Goal: Information Seeking & Learning: Learn about a topic

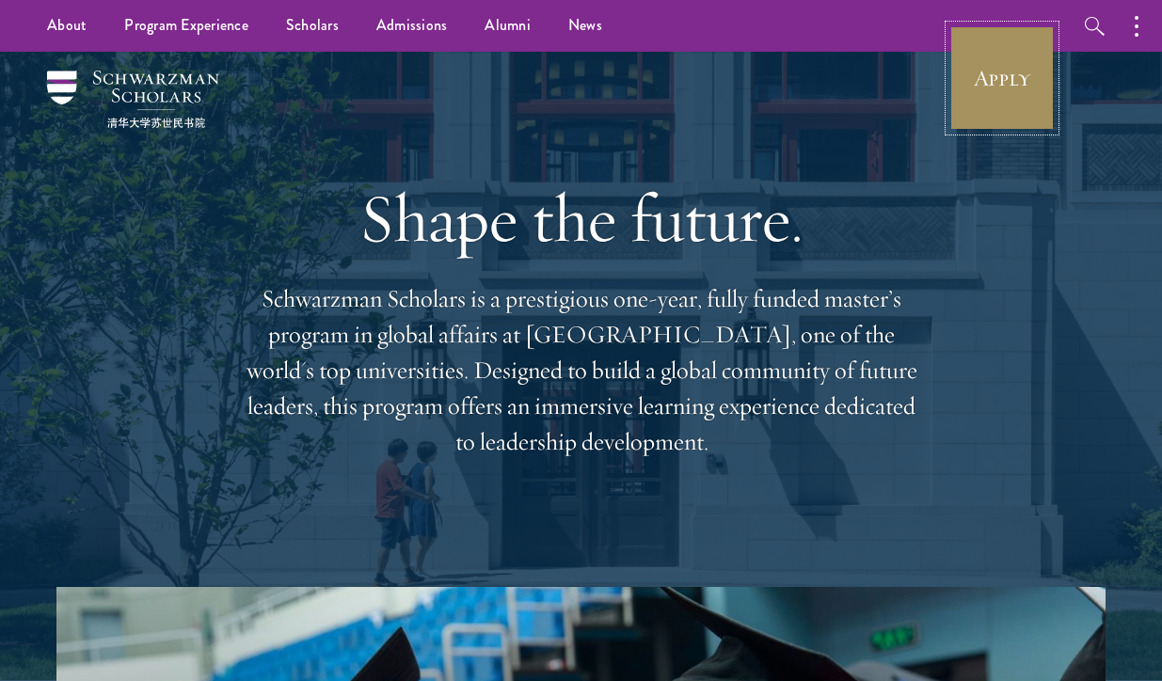
click at [1023, 91] on link "Apply" at bounding box center [1001, 77] width 105 height 105
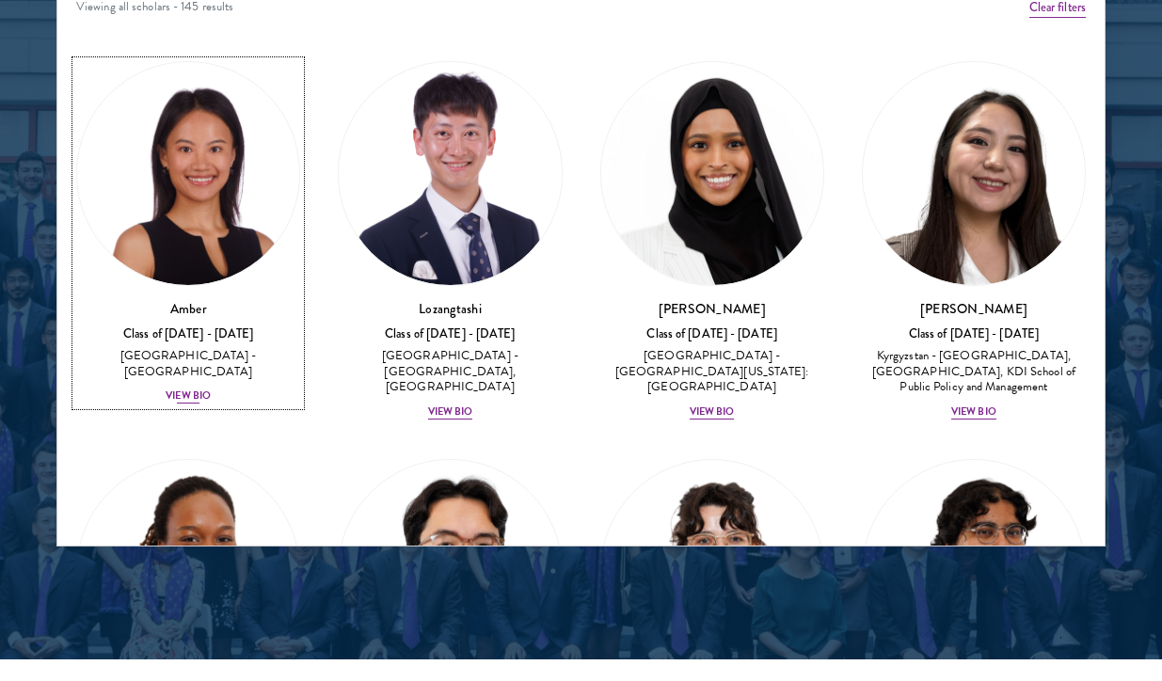
click at [194, 389] on div "View Bio" at bounding box center [188, 396] width 45 height 15
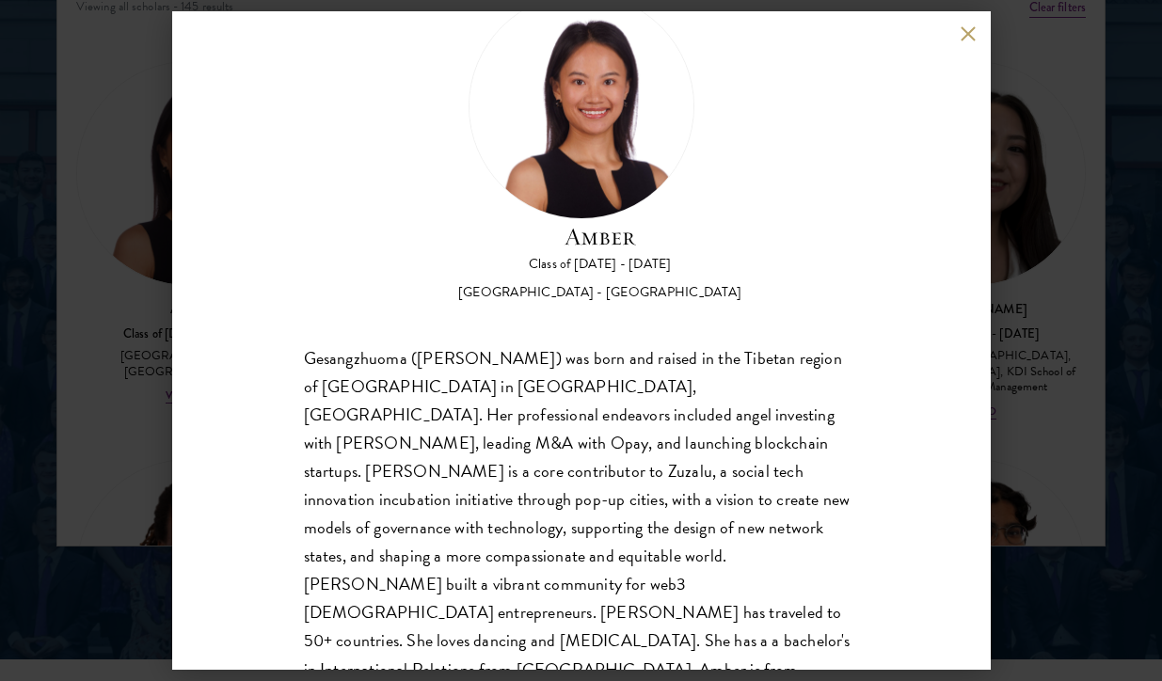
scroll to position [87, 0]
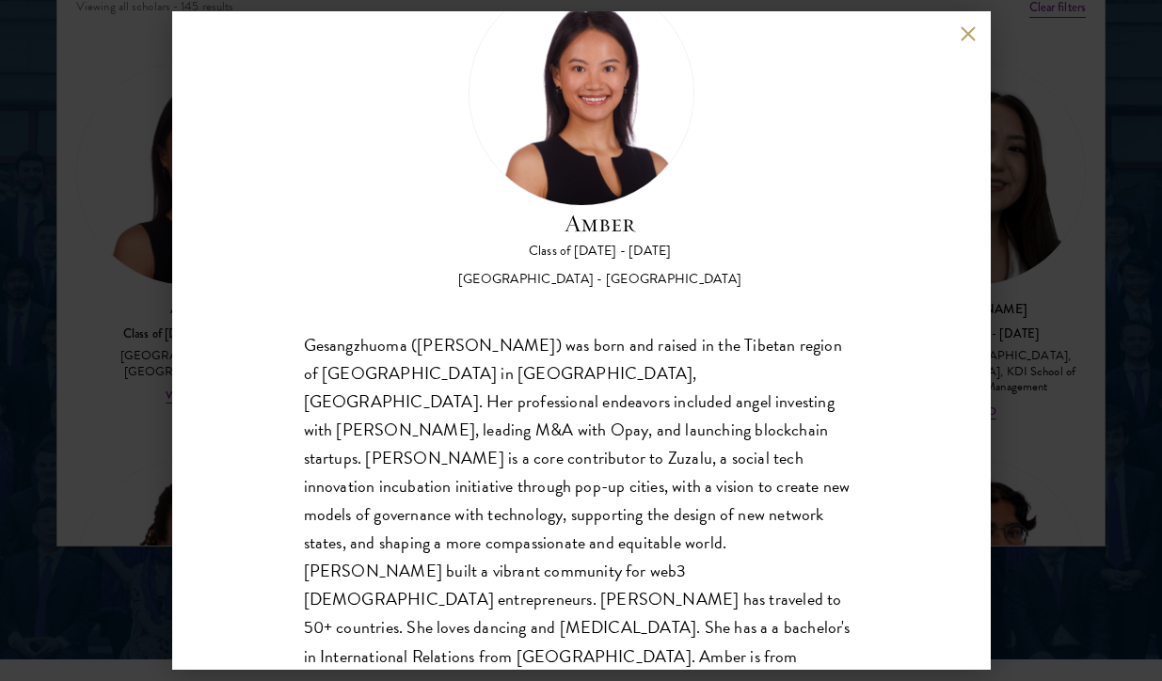
click at [968, 31] on button at bounding box center [968, 33] width 16 height 16
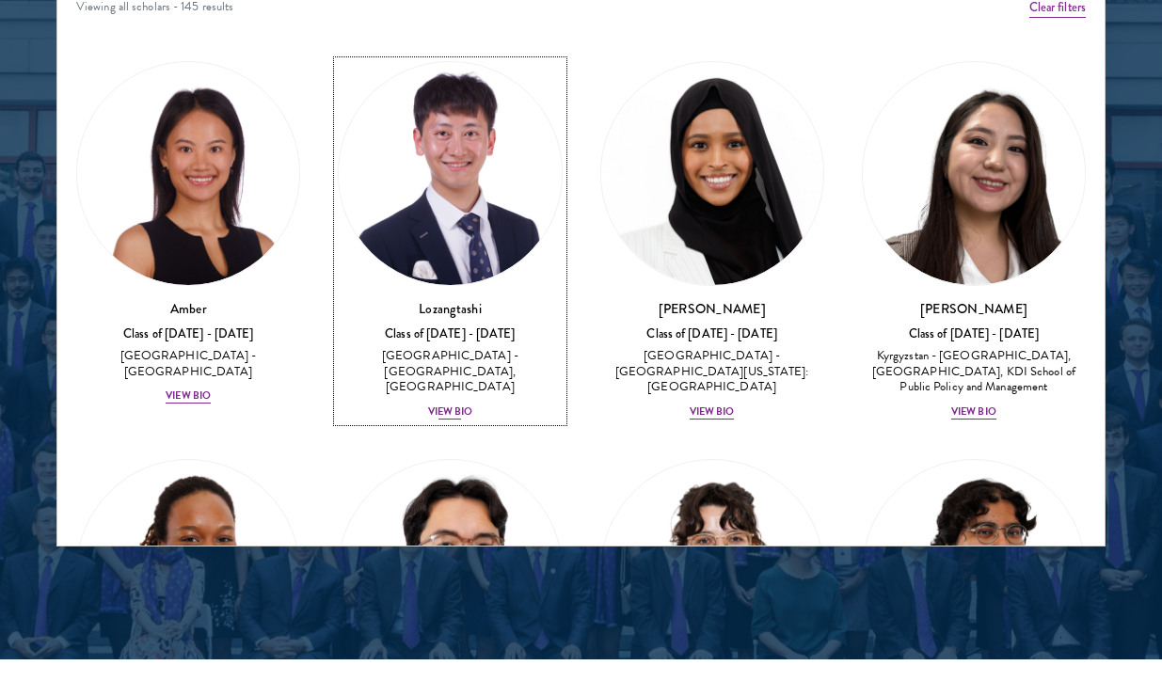
click at [463, 405] on div "View Bio" at bounding box center [450, 412] width 45 height 15
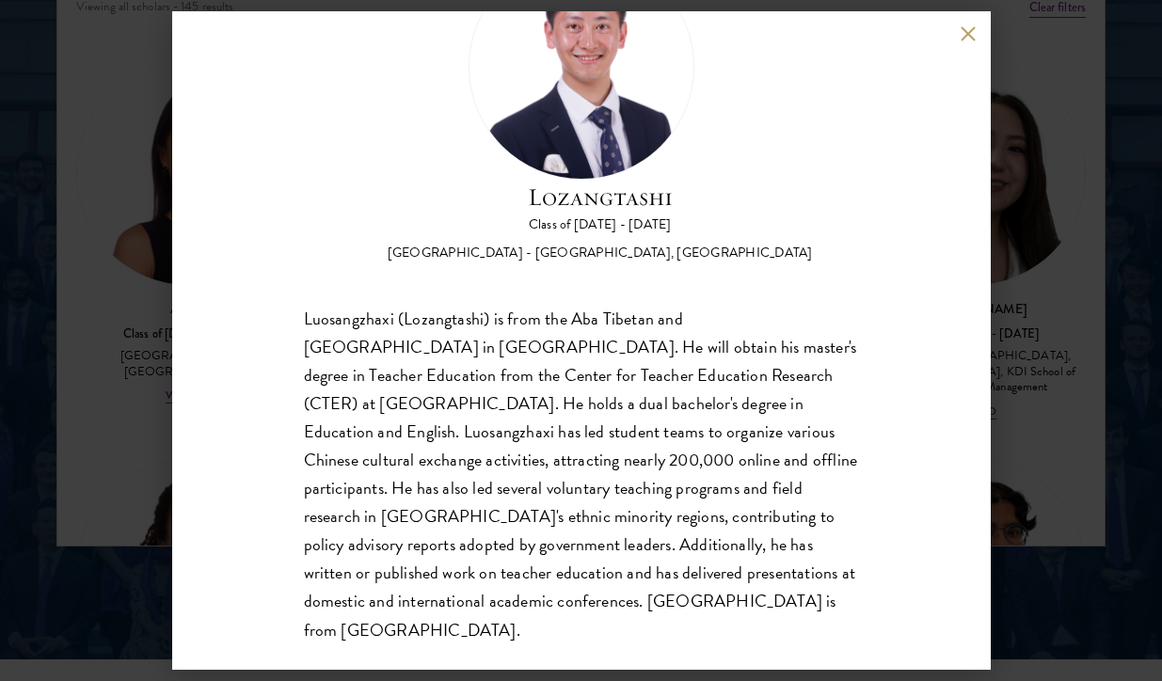
scroll to position [116, 0]
click at [958, 32] on div "Lozangtashi Class of [DATE] - [DATE] [GEOGRAPHIC_DATA] - [GEOGRAPHIC_DATA], [GE…" at bounding box center [581, 340] width 818 height 659
click at [962, 32] on button at bounding box center [968, 33] width 16 height 16
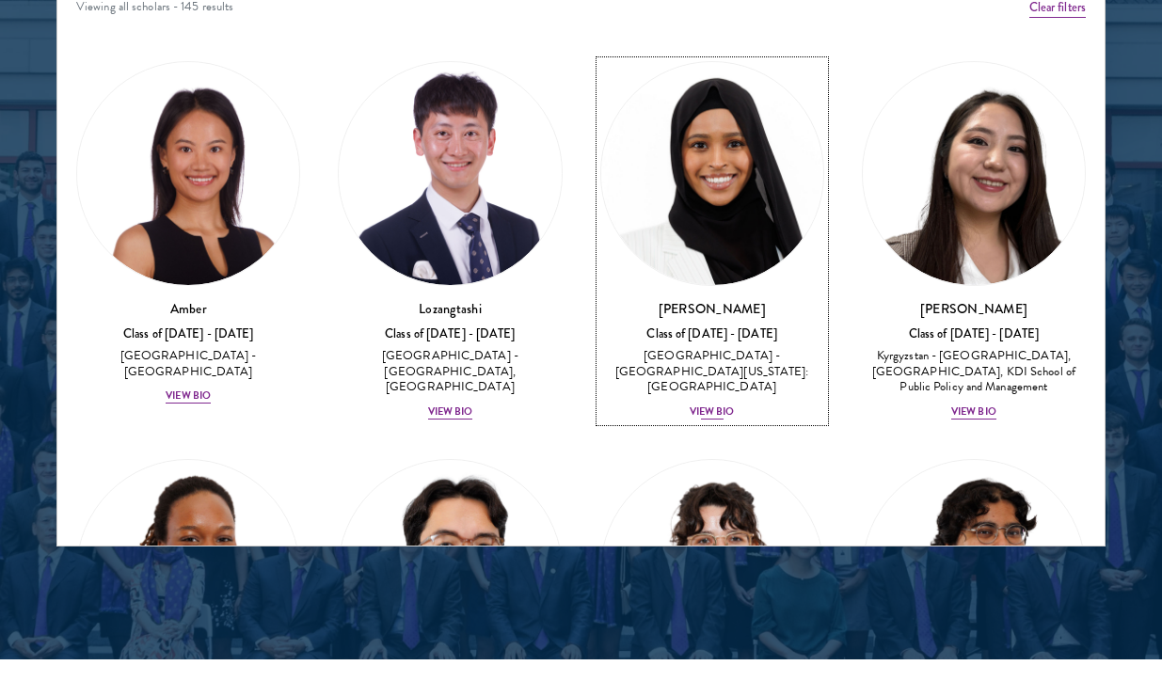
click at [727, 328] on div "Class of [DATE] - [DATE]" at bounding box center [712, 334] width 224 height 16
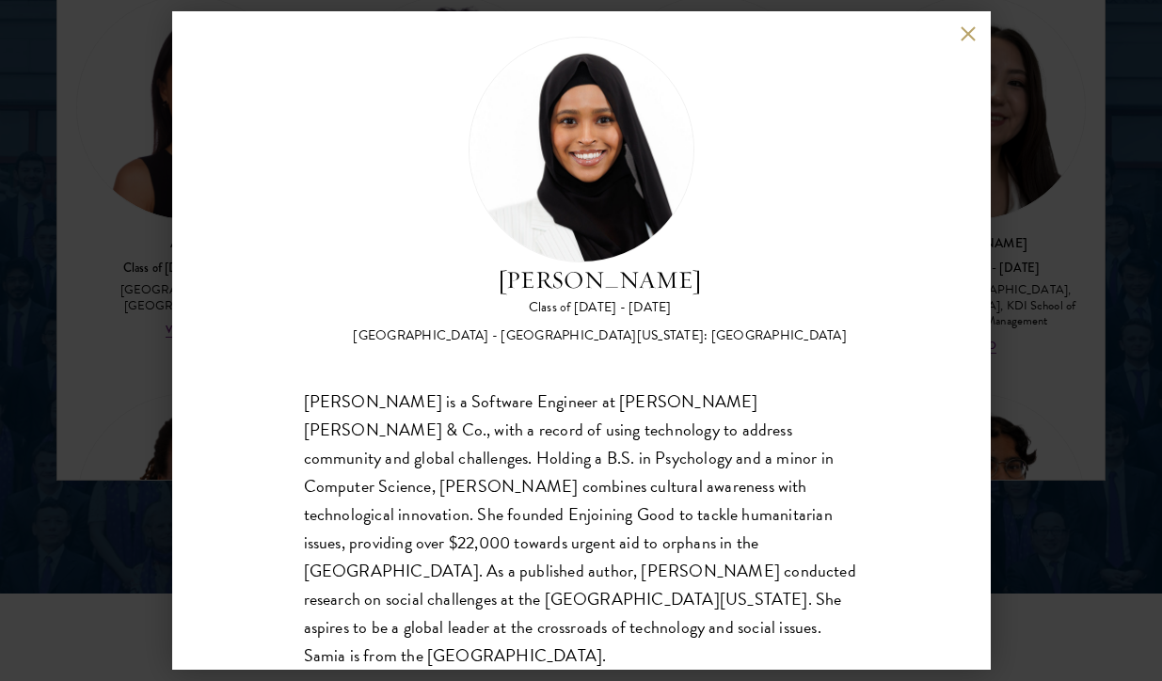
scroll to position [2540, 0]
click at [967, 32] on button at bounding box center [968, 33] width 16 height 16
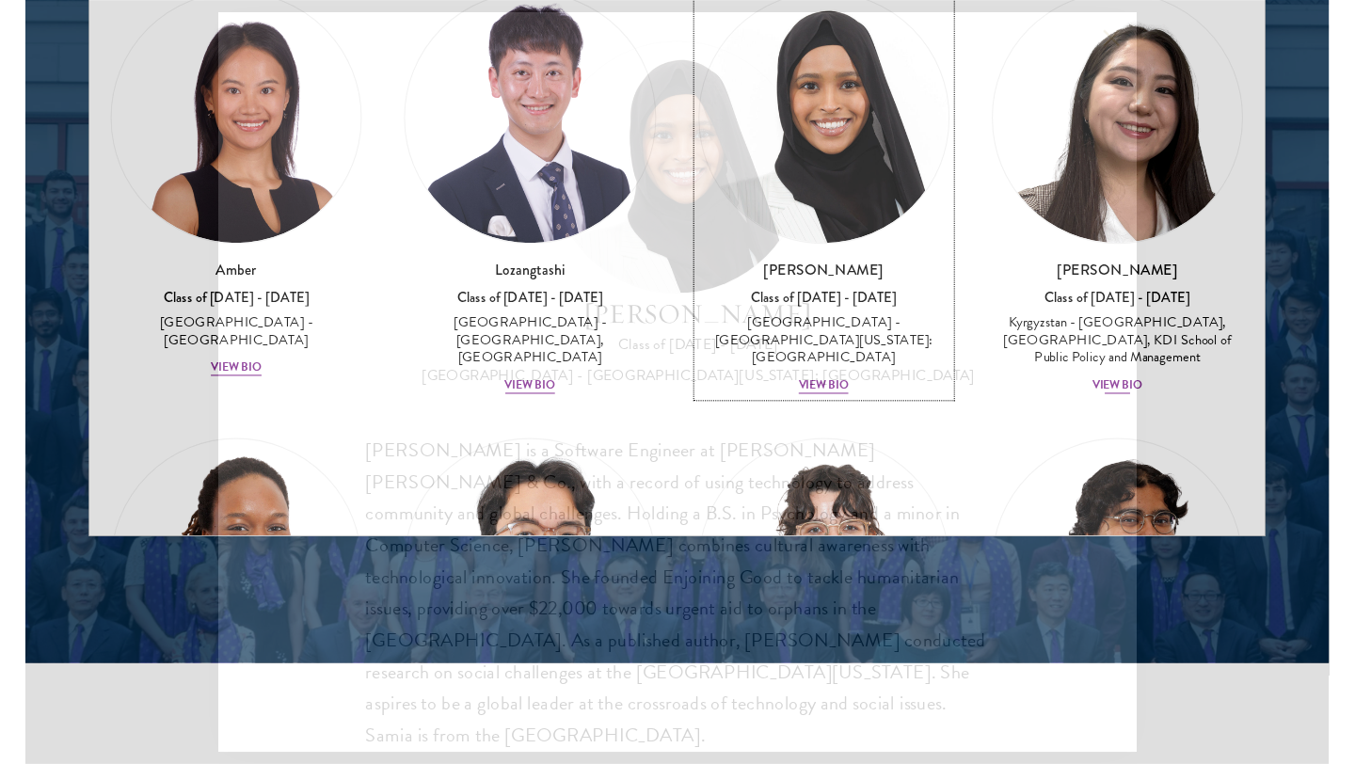
scroll to position [2532, 0]
